Goal: Task Accomplishment & Management: Complete application form

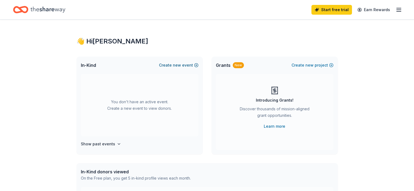
click at [184, 65] on button "Create new event" at bounding box center [178, 65] width 39 height 7
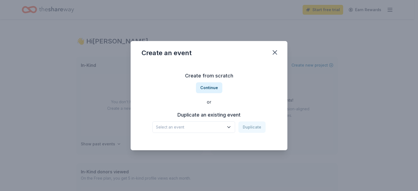
click at [229, 126] on icon "button" at bounding box center [228, 127] width 5 height 5
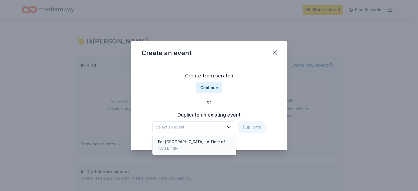
click at [227, 141] on div "For [GEOGRAPHIC_DATA]...A Time of Hope [DATE], 2025 · [GEOGRAPHIC_DATA]" at bounding box center [194, 145] width 81 height 17
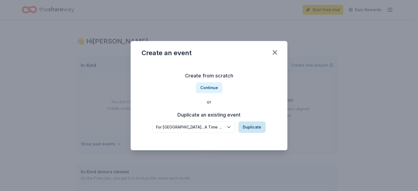
click at [253, 129] on button "Duplicate" at bounding box center [251, 127] width 27 height 11
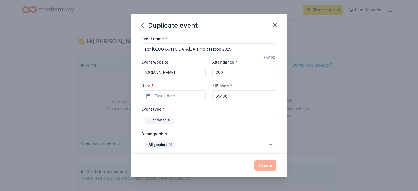
click at [222, 50] on input "For [GEOGRAPHIC_DATA]...A Time of Hope 2025" at bounding box center [209, 49] width 135 height 11
type input "For [GEOGRAPHIC_DATA]...A Time of Hope 2026"
click at [184, 97] on button "Pick a date" at bounding box center [174, 96] width 64 height 11
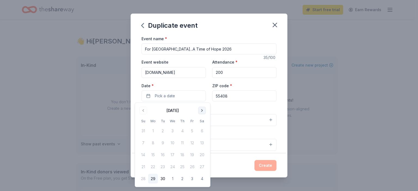
click at [202, 110] on button "Go to next month" at bounding box center [202, 111] width 8 height 8
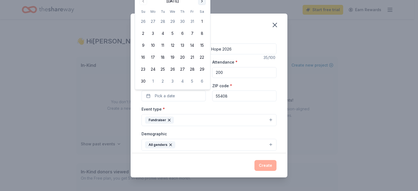
click at [201, 3] on button "Go to next month" at bounding box center [202, 1] width 8 height 8
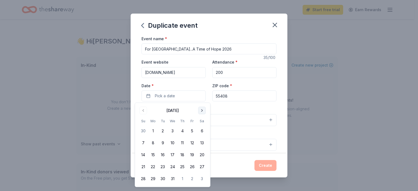
click at [202, 112] on button "Go to next month" at bounding box center [202, 111] width 8 height 8
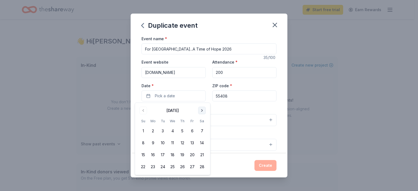
click at [202, 112] on button "Go to next month" at bounding box center [202, 111] width 8 height 8
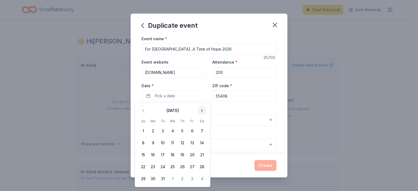
click at [202, 112] on button "Go to next month" at bounding box center [202, 111] width 8 height 8
click at [202, 168] on button "25" at bounding box center [202, 167] width 10 height 10
click at [241, 106] on div "Event type * Fundraiser" at bounding box center [209, 116] width 135 height 20
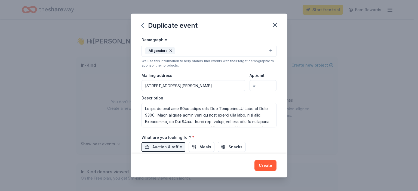
scroll to position [97, 0]
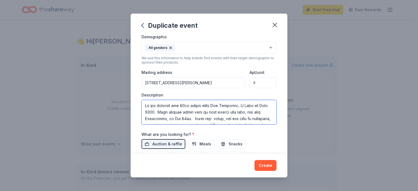
click at [186, 105] on textarea at bounding box center [209, 112] width 135 height 24
click at [164, 112] on textarea at bounding box center [209, 112] width 135 height 24
drag, startPoint x: 223, startPoint y: 112, endPoint x: 249, endPoint y: 112, distance: 26.4
click at [249, 112] on textarea at bounding box center [209, 112] width 135 height 24
drag, startPoint x: 193, startPoint y: 117, endPoint x: 231, endPoint y: 118, distance: 37.3
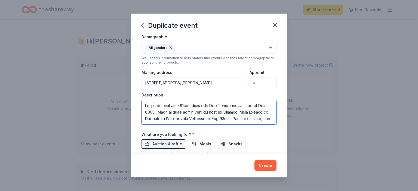
click at [231, 118] on textarea at bounding box center [209, 112] width 135 height 24
click at [199, 118] on textarea at bounding box center [209, 112] width 135 height 24
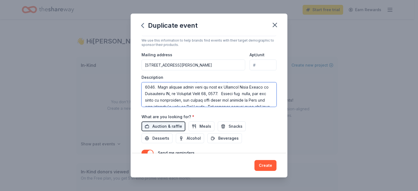
scroll to position [0, 0]
drag, startPoint x: 250, startPoint y: 91, endPoint x: 253, endPoint y: 94, distance: 3.7
click at [253, 94] on textarea at bounding box center [209, 94] width 135 height 24
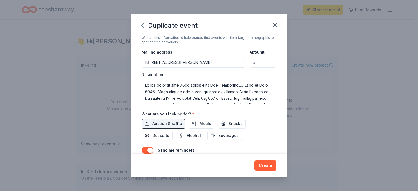
scroll to position [122, 0]
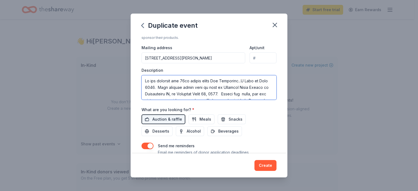
click at [246, 95] on textarea at bounding box center [209, 87] width 135 height 24
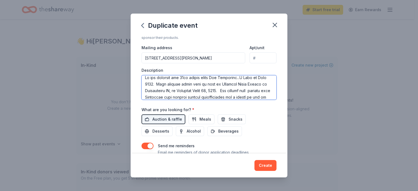
click at [173, 96] on textarea at bounding box center [209, 87] width 135 height 24
click at [167, 96] on textarea at bounding box center [209, 87] width 135 height 24
click at [188, 96] on textarea at bounding box center [209, 87] width 135 height 24
click at [244, 96] on textarea at bounding box center [209, 87] width 135 height 24
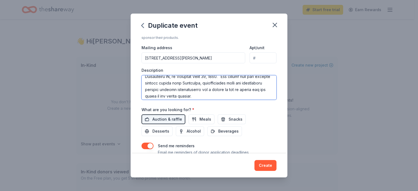
scroll to position [21, 0]
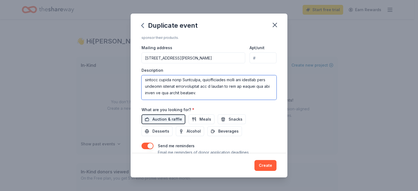
drag, startPoint x: 208, startPoint y: 85, endPoint x: 172, endPoint y: 93, distance: 36.1
click at [172, 92] on textarea at bounding box center [209, 87] width 135 height 24
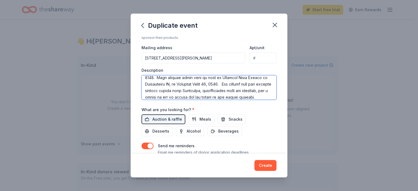
click at [188, 90] on textarea at bounding box center [209, 87] width 135 height 24
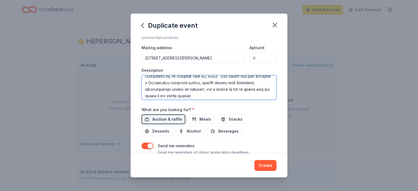
scroll to position [21, 0]
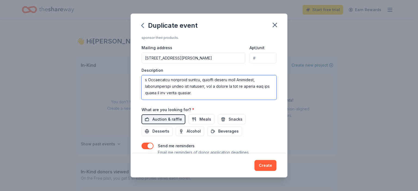
click at [237, 93] on textarea at bounding box center [209, 87] width 135 height 24
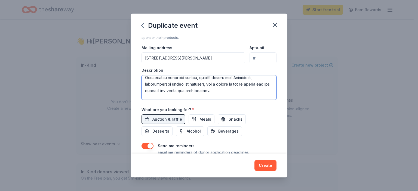
click at [158, 97] on textarea at bounding box center [209, 87] width 135 height 24
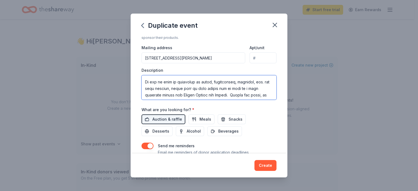
scroll to position [56, 0]
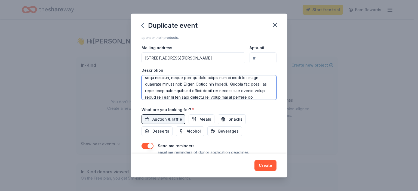
click at [157, 83] on textarea at bounding box center [209, 87] width 135 height 24
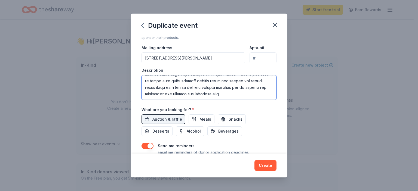
scroll to position [76, 0]
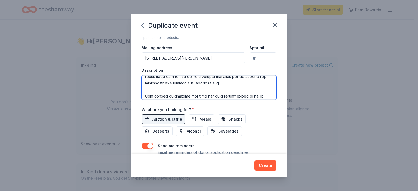
type textarea "Lo ips dolorsit ame 70co adipis elits Doe Temporinc...U Labo et Dolo 6098. Magn…"
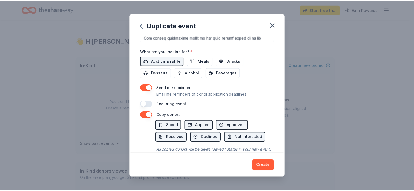
scroll to position [202, 0]
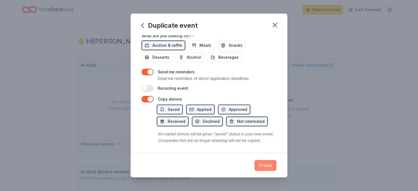
click at [269, 165] on button "Create" at bounding box center [265, 165] width 22 height 11
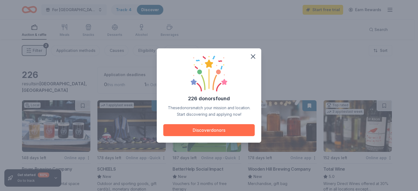
click at [222, 126] on button "Discover donors" at bounding box center [208, 130] width 91 height 12
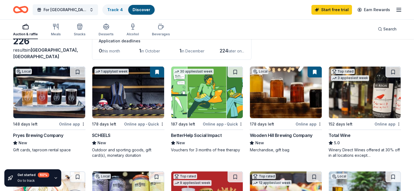
scroll to position [14, 0]
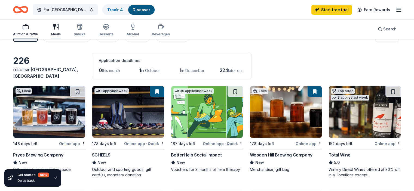
click at [61, 30] on div "Meals" at bounding box center [56, 29] width 10 height 13
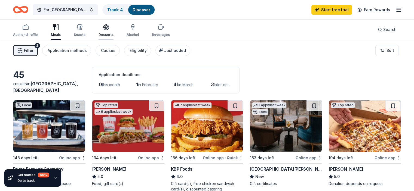
click at [109, 29] on icon "button" at bounding box center [106, 29] width 5 height 2
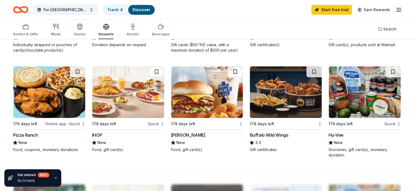
scroll to position [338, 0]
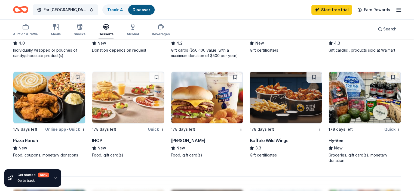
click at [384, 128] on div "Quick" at bounding box center [392, 129] width 17 height 7
click at [139, 32] on div "Alcohol" at bounding box center [133, 29] width 12 height 13
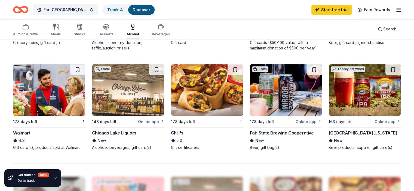
scroll to position [356, 0]
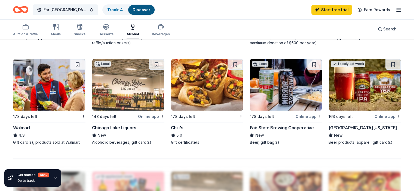
click at [151, 117] on div "Online app" at bounding box center [151, 116] width 26 height 7
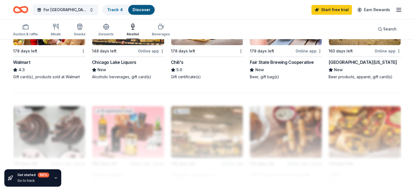
scroll to position [362, 0]
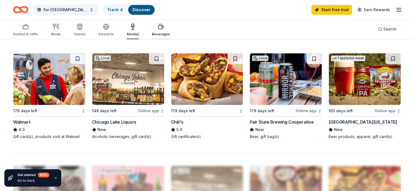
click at [164, 27] on icon "button" at bounding box center [161, 26] width 7 height 7
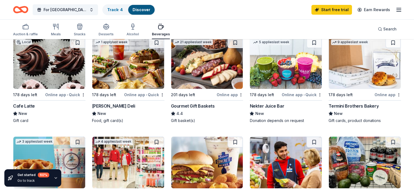
scroll to position [37, 0]
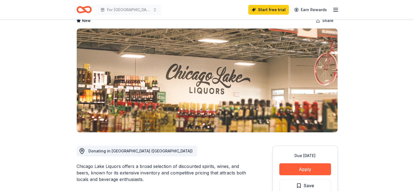
scroll to position [34, 0]
